Goal: Check status: Check status

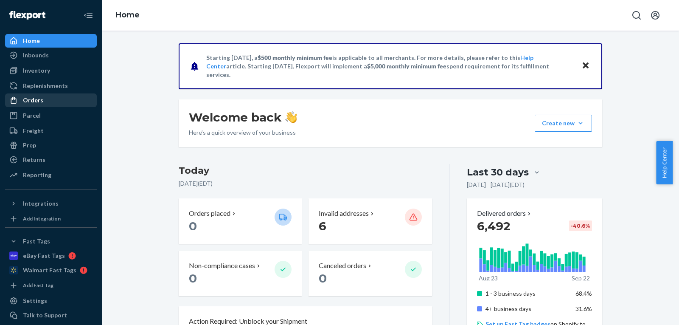
click at [46, 100] on div "Orders" at bounding box center [51, 100] width 90 height 12
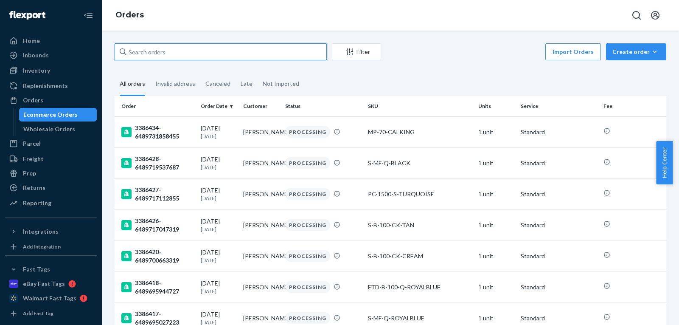
click at [217, 51] on input "text" at bounding box center [221, 51] width 212 height 17
paste input "[PERSON_NAME]"
type input "[PERSON_NAME]"
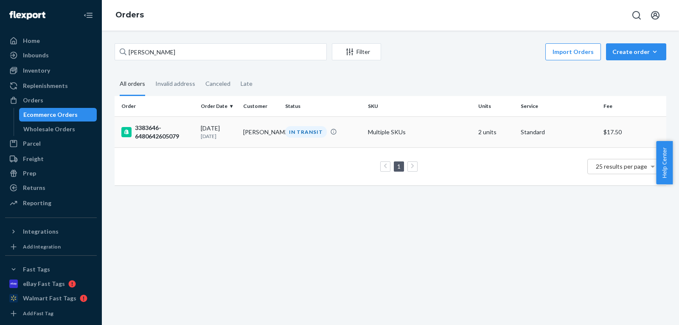
click at [269, 135] on td "[PERSON_NAME]" at bounding box center [261, 131] width 42 height 31
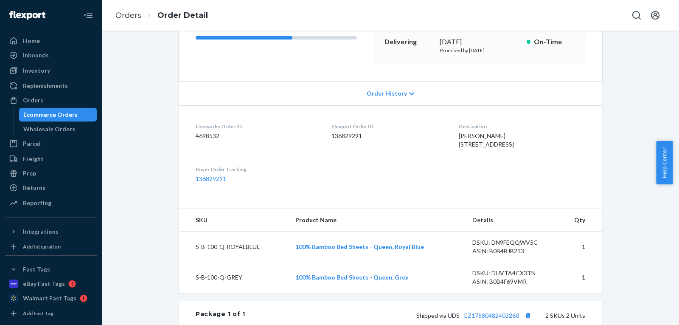
scroll to position [212, 0]
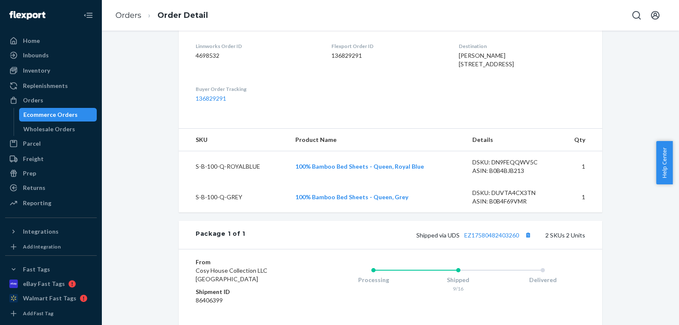
click at [68, 115] on div "Ecommerce Orders" at bounding box center [50, 114] width 54 height 8
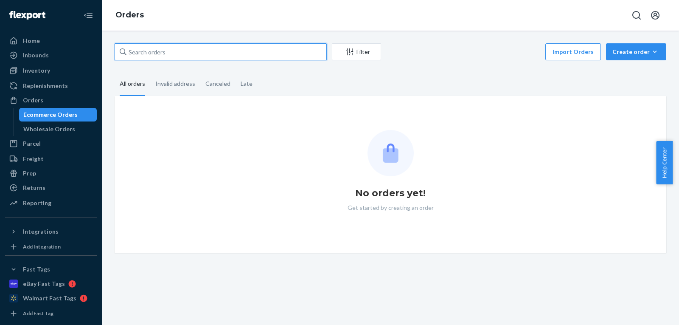
click at [173, 51] on input "text" at bounding box center [221, 51] width 212 height 17
paste input "Paul Handlen"
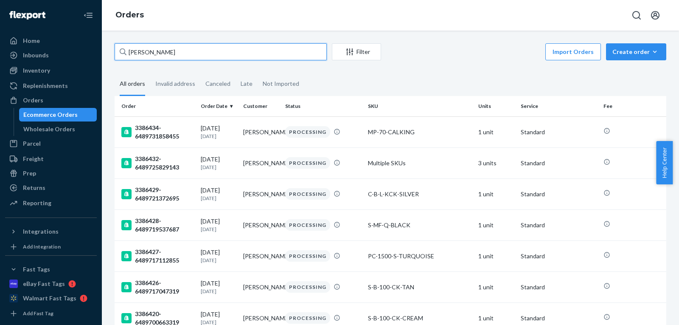
type input "Paul Handlen"
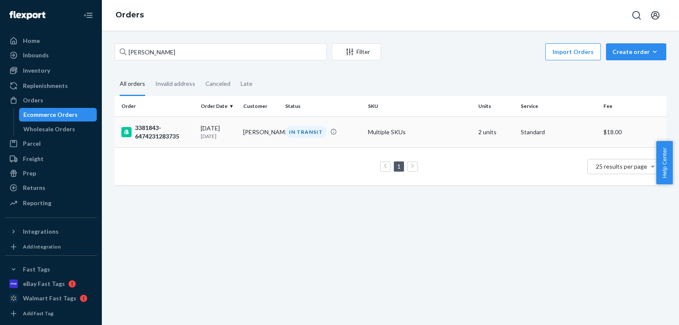
click at [237, 127] on td "09/12/2025 10 days ago" at bounding box center [218, 131] width 42 height 31
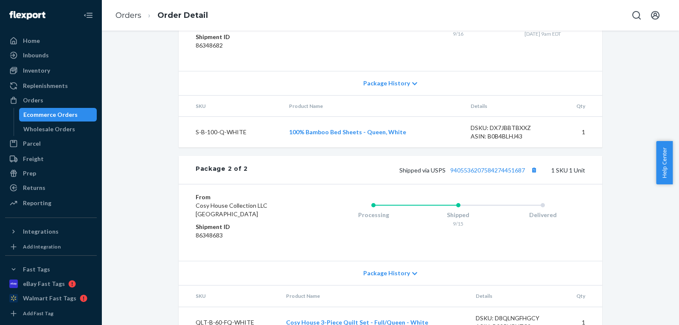
scroll to position [507, 0]
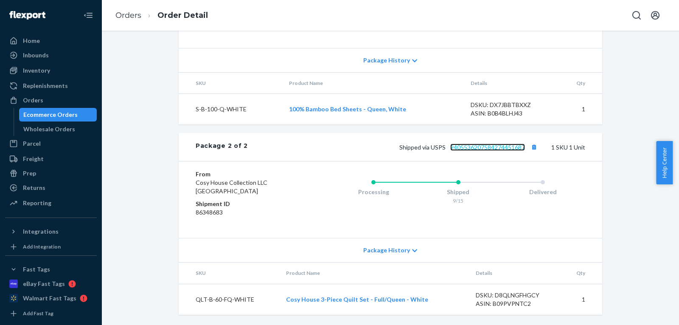
click at [466, 149] on link "9405536207584274451687" at bounding box center [487, 146] width 75 height 7
drag, startPoint x: 525, startPoint y: 147, endPoint x: 447, endPoint y: 149, distance: 78.1
click at [447, 149] on span "Shipped via USPS 9405536207584274451687" at bounding box center [469, 146] width 140 height 7
copy link "9405536207584274451687"
